Goal: Transaction & Acquisition: Purchase product/service

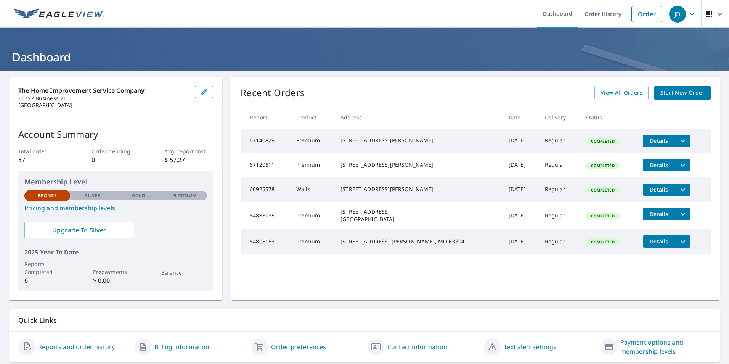
click at [682, 95] on span "Start New Order" at bounding box center [683, 93] width 44 height 10
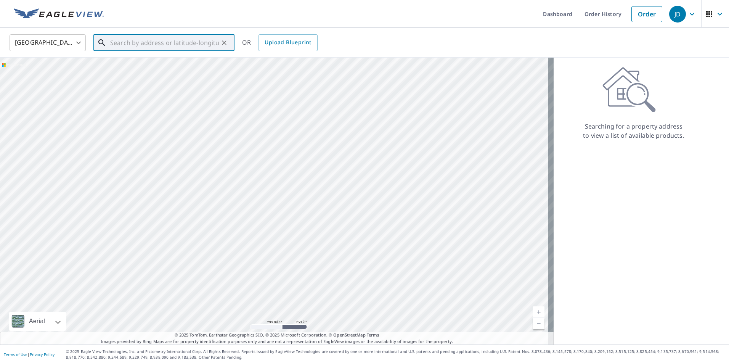
click at [125, 44] on input "text" at bounding box center [164, 42] width 109 height 21
click at [156, 71] on p "[PERSON_NAME], MO 63010" at bounding box center [169, 73] width 120 height 8
type input "1807 [PERSON_NAME][GEOGRAPHIC_DATA]"
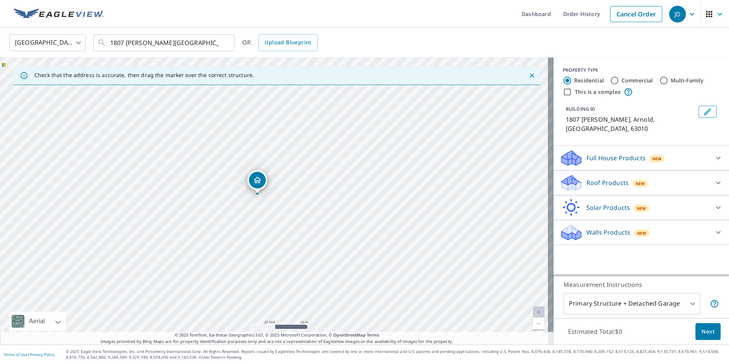
drag, startPoint x: 326, startPoint y: 138, endPoint x: 303, endPoint y: 204, distance: 70.0
click at [303, 204] on div "1807 [PERSON_NAME][GEOGRAPHIC_DATA]" at bounding box center [277, 201] width 554 height 287
click at [714, 228] on icon at bounding box center [718, 232] width 9 height 9
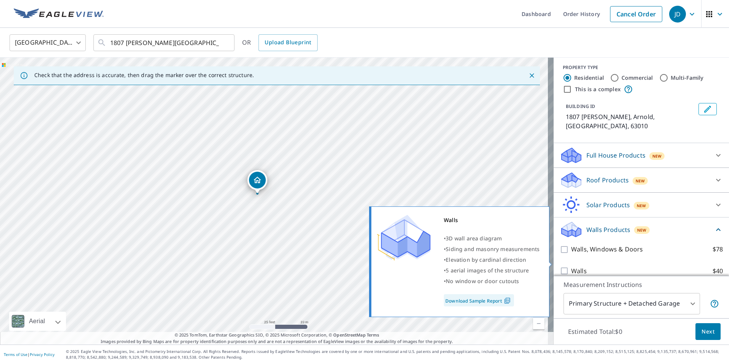
click at [560, 266] on input "Walls $40" at bounding box center [565, 270] width 11 height 9
checkbox input "true"
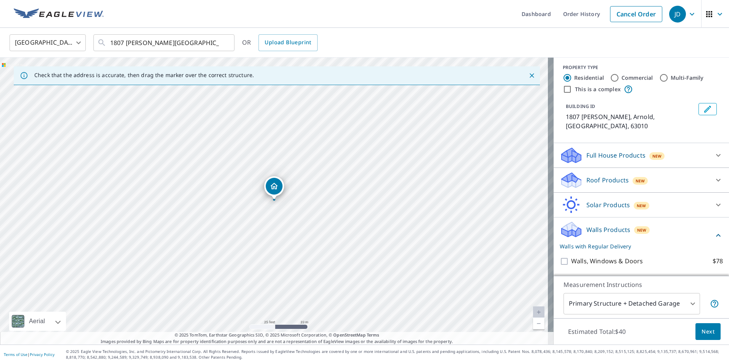
scroll to position [31, 0]
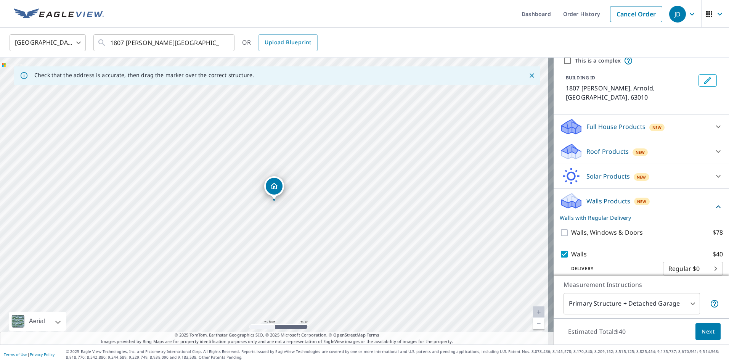
click at [706, 258] on body "JD JD Dashboard Order History Cancel Order JD United States [GEOGRAPHIC_DATA] ​…" at bounding box center [364, 182] width 729 height 364
click at [706, 258] on ul "Regular $0" at bounding box center [682, 259] width 60 height 20
click at [676, 235] on div at bounding box center [364, 182] width 729 height 364
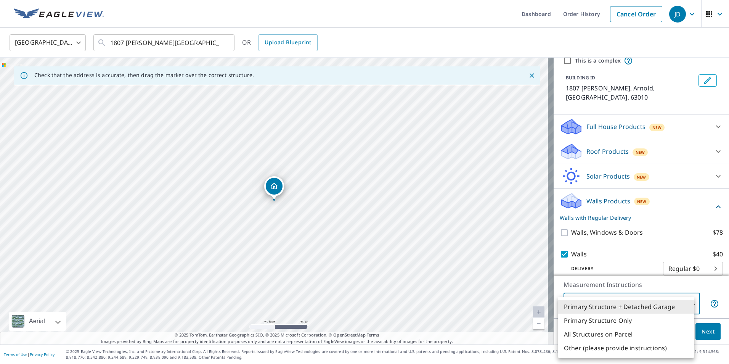
click at [688, 305] on body "JD JD Dashboard Order History Cancel Order JD United States [GEOGRAPHIC_DATA] ​…" at bounding box center [364, 182] width 729 height 364
click at [636, 319] on li "Primary Structure Only" at bounding box center [626, 321] width 137 height 14
type input "2"
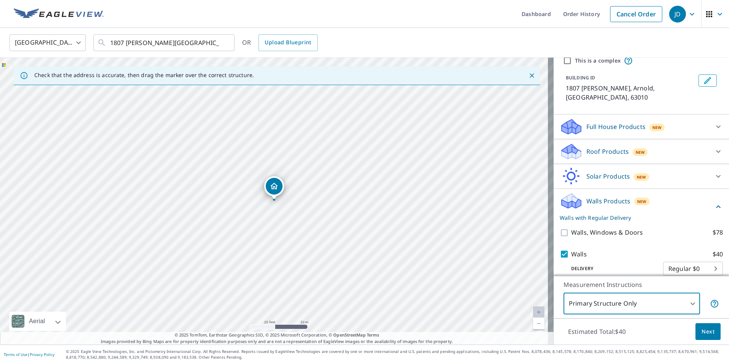
click at [705, 331] on span "Next" at bounding box center [708, 332] width 13 height 10
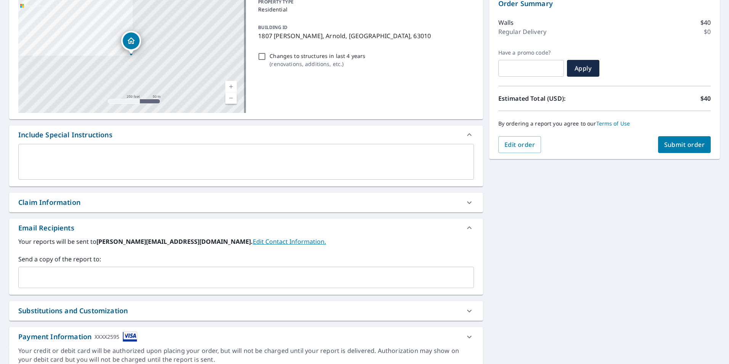
scroll to position [40, 0]
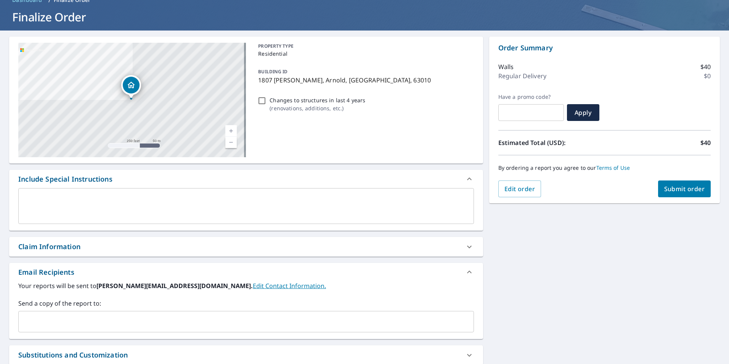
click at [681, 189] on span "Submit order" at bounding box center [685, 189] width 41 height 8
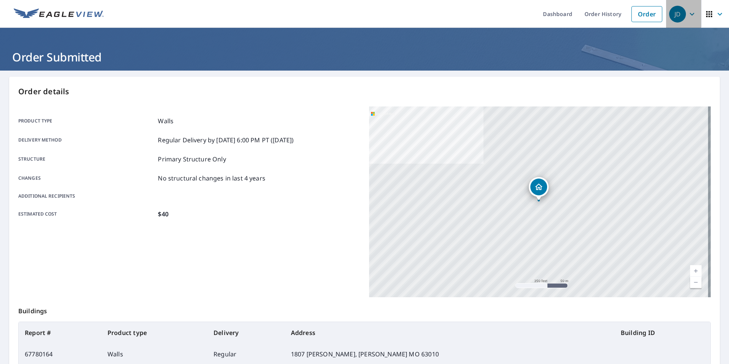
click at [690, 15] on icon "button" at bounding box center [692, 14] width 5 height 3
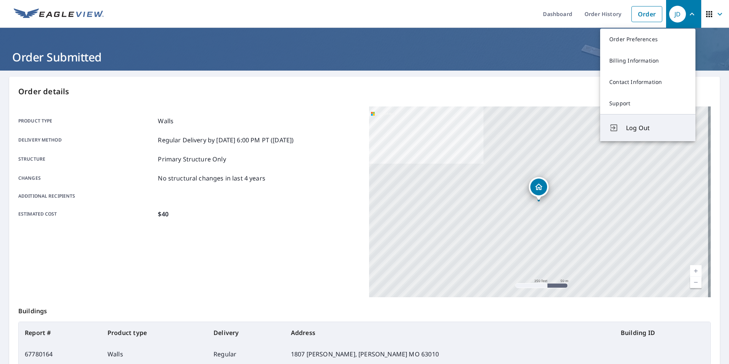
click at [638, 129] on span "Log Out" at bounding box center [656, 127] width 60 height 9
